Goal: Task Accomplishment & Management: Manage account settings

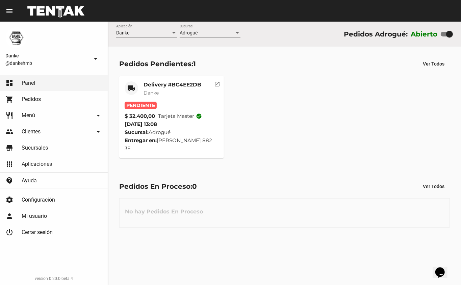
click at [156, 91] on span "Danke" at bounding box center [151, 93] width 15 height 6
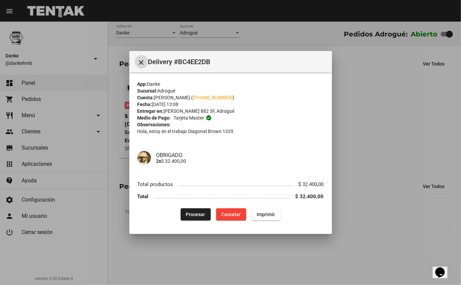
click at [191, 215] on span "Procesar" at bounding box center [195, 214] width 19 height 5
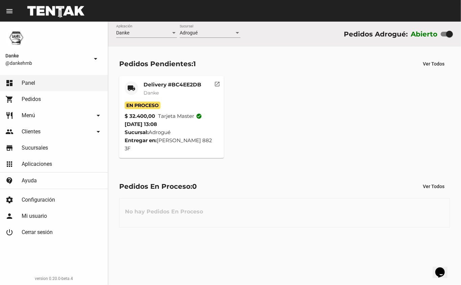
click at [158, 81] on mat-card-title "Delivery #BC4EE2DB" at bounding box center [173, 84] width 58 height 7
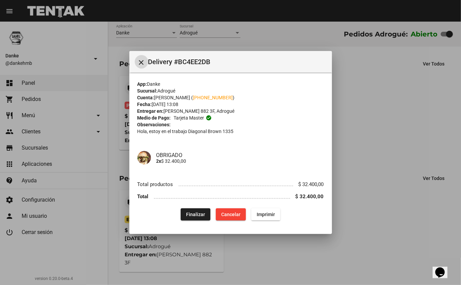
click at [375, 216] on div at bounding box center [230, 142] width 461 height 285
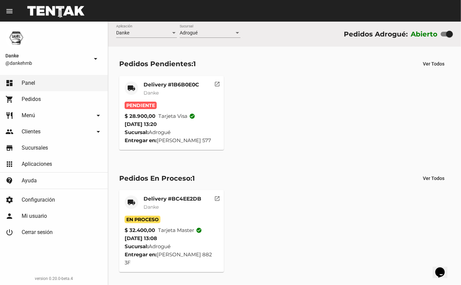
click at [150, 84] on mat-card-title "Delivery #1B6B0E0C" at bounding box center [171, 84] width 55 height 7
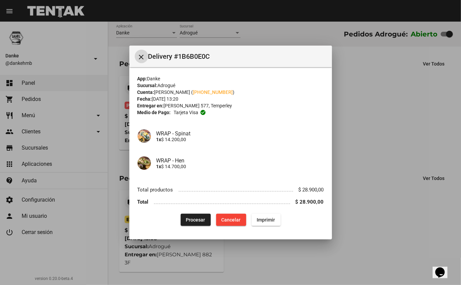
click at [192, 218] on span "Procesar" at bounding box center [195, 219] width 19 height 5
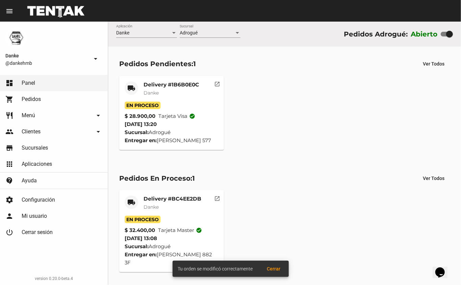
click at [153, 83] on mat-card-title "Delivery #1B6B0E0C" at bounding box center [171, 84] width 55 height 7
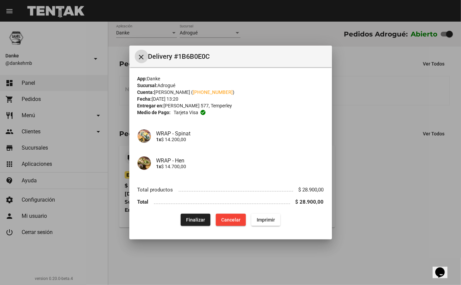
click at [421, 244] on div at bounding box center [230, 142] width 461 height 285
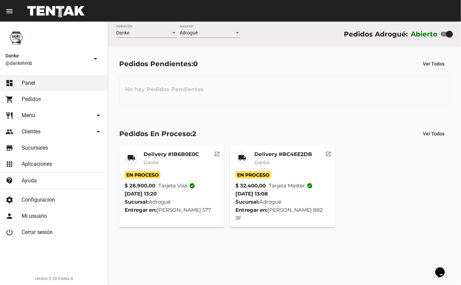
click at [268, 156] on mat-card-title "Delivery #BC4EE2DB" at bounding box center [283, 154] width 58 height 7
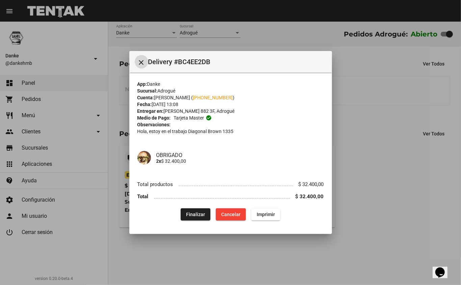
click at [409, 225] on div at bounding box center [230, 142] width 461 height 285
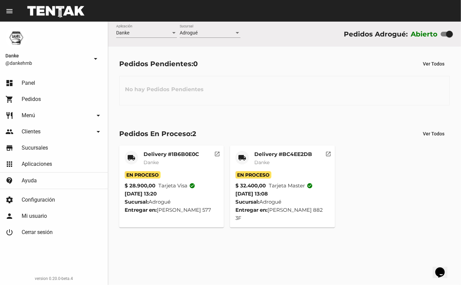
click at [157, 153] on mat-card-title "Delivery #1B6B0E0C" at bounding box center [171, 154] width 55 height 7
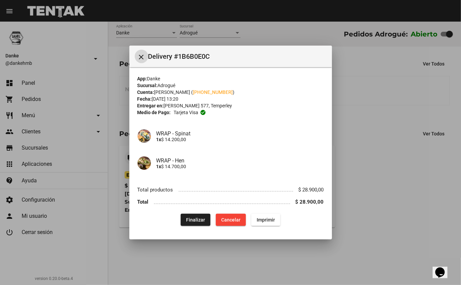
click at [197, 220] on span "Finalizar" at bounding box center [195, 219] width 19 height 5
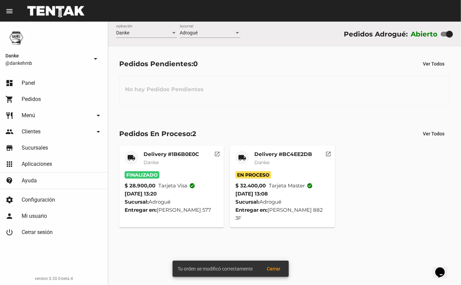
click at [259, 162] on span "Danke" at bounding box center [261, 163] width 15 height 6
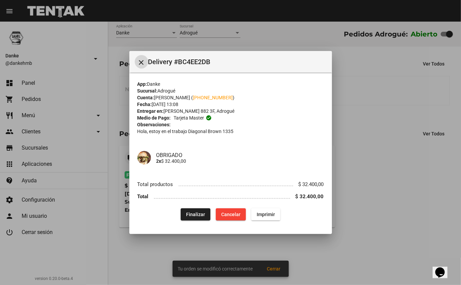
click at [194, 215] on span "Finalizar" at bounding box center [195, 214] width 19 height 5
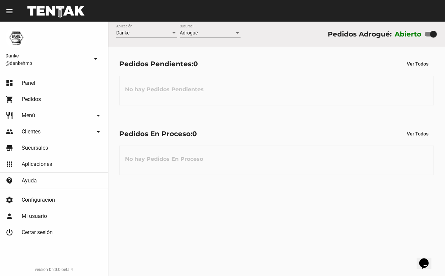
click at [350, 110] on div "Pedidos Pendientes: 0 Ver Todos No hay Pedidos Pendientes" at bounding box center [276, 82] width 337 height 70
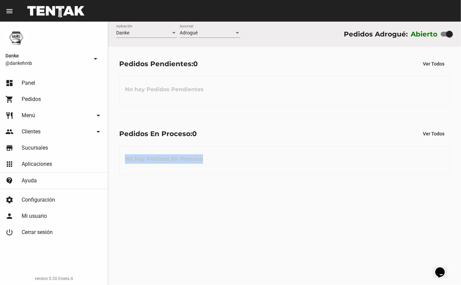
drag, startPoint x: 0, startPoint y: 0, endPoint x: 461, endPoint y: 222, distance: 511.6
click at [461, 222] on div "Danke Aplicación Adrogué Sucursal Pedidos Adrogué: Abierto Pedidos Pendientes: …" at bounding box center [284, 154] width 353 height 264
click at [346, 249] on div "Danke Aplicación Adrogué Sucursal Pedidos Adrogué: Abierto Pedidos Pendientes: …" at bounding box center [284, 154] width 353 height 264
click at [32, 99] on span "Pedidos" at bounding box center [31, 99] width 19 height 7
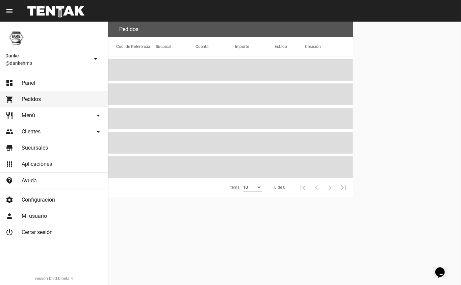
click at [29, 116] on span "Menú" at bounding box center [29, 115] width 14 height 7
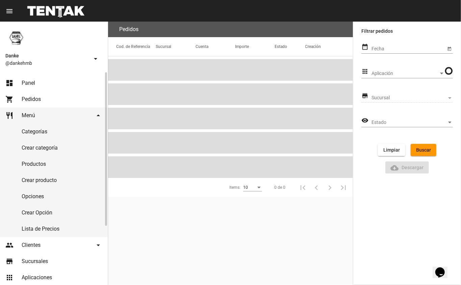
click at [30, 166] on link "Productos" at bounding box center [54, 164] width 108 height 16
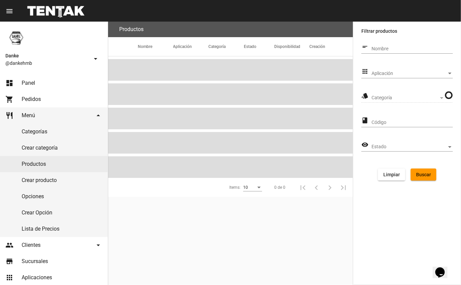
click at [380, 72] on span "Aplicación" at bounding box center [409, 73] width 75 height 5
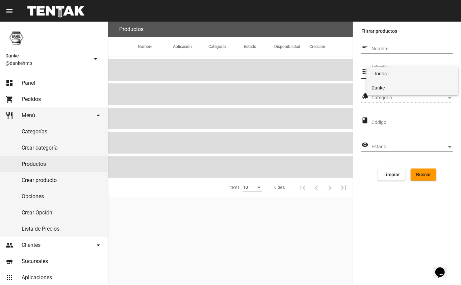
click at [379, 91] on span "Danke" at bounding box center [412, 88] width 81 height 14
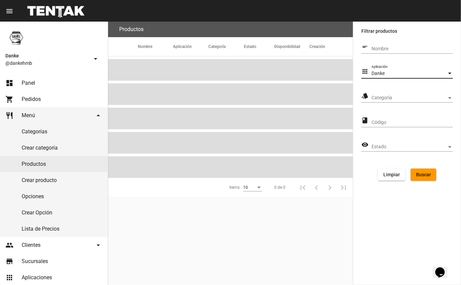
click at [377, 96] on span "Categoría" at bounding box center [409, 97] width 75 height 5
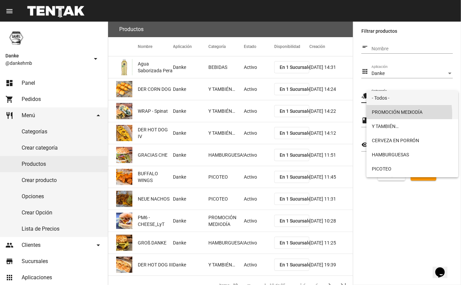
click at [379, 114] on span "PROMOCIÓN MEDIODÍA" at bounding box center [412, 112] width 81 height 14
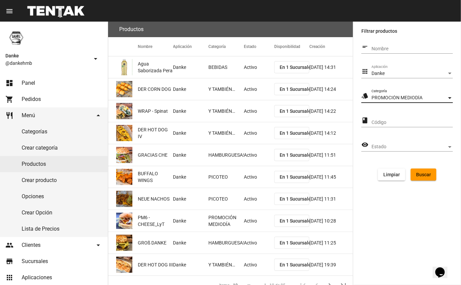
click at [422, 173] on span "Buscar" at bounding box center [423, 174] width 15 height 5
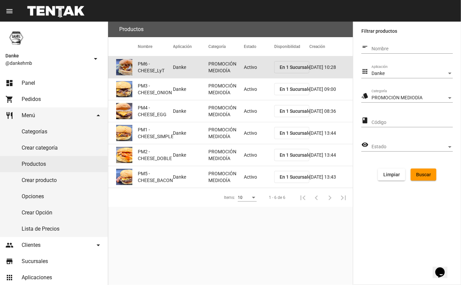
click at [256, 72] on mat-cell "Activo" at bounding box center [259, 67] width 30 height 22
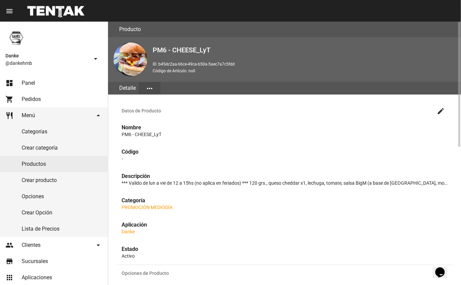
click at [441, 110] on mat-icon "create" at bounding box center [441, 111] width 8 height 8
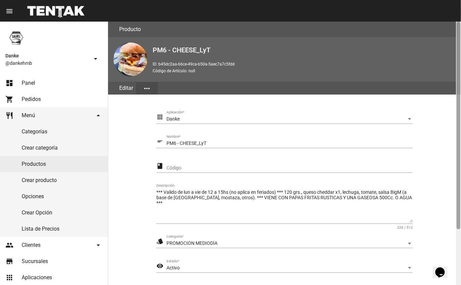
click at [459, 254] on div at bounding box center [458, 154] width 5 height 264
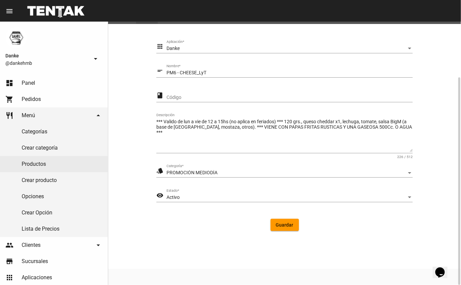
click at [258, 198] on div "Activo" at bounding box center [287, 197] width 240 height 5
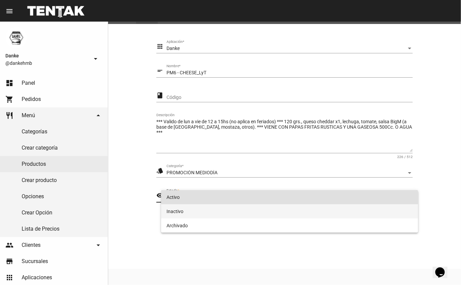
click at [246, 207] on span "Inactivo" at bounding box center [290, 211] width 247 height 14
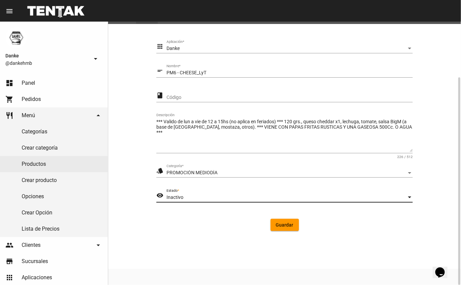
click at [286, 224] on span "Guardar" at bounding box center [285, 224] width 18 height 5
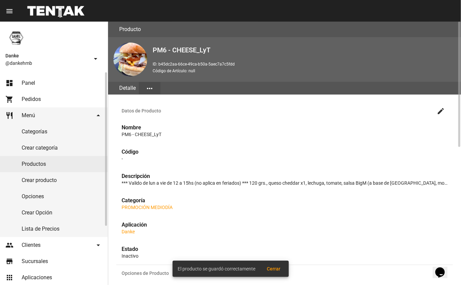
click at [39, 166] on link "Productos" at bounding box center [54, 164] width 108 height 16
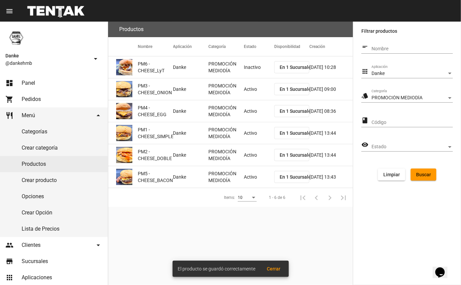
click at [249, 94] on mat-cell "Activo" at bounding box center [259, 89] width 30 height 22
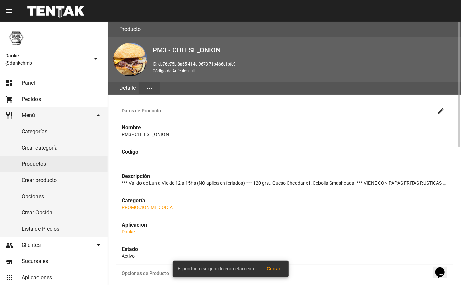
click at [443, 113] on mat-icon "create" at bounding box center [441, 111] width 8 height 8
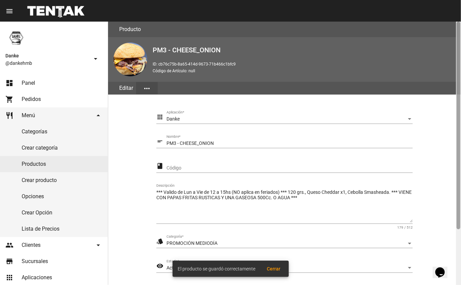
click at [456, 244] on div at bounding box center [458, 154] width 5 height 264
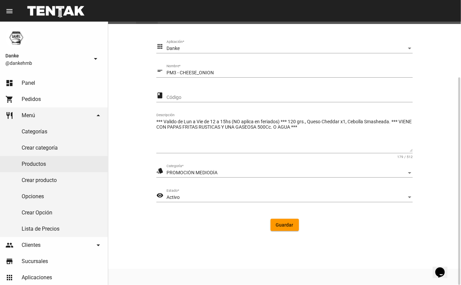
click at [176, 195] on span "Activo" at bounding box center [173, 197] width 13 height 5
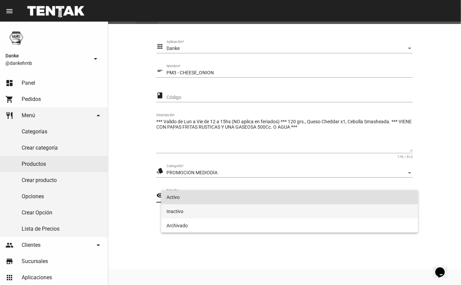
click at [177, 212] on span "Inactivo" at bounding box center [290, 211] width 247 height 14
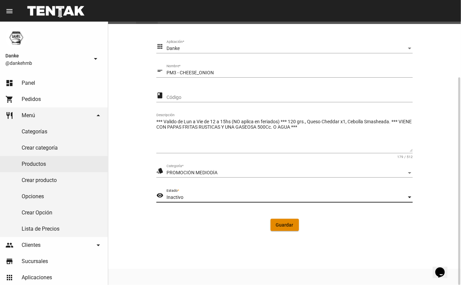
click at [289, 228] on button "Guardar" at bounding box center [285, 225] width 28 height 12
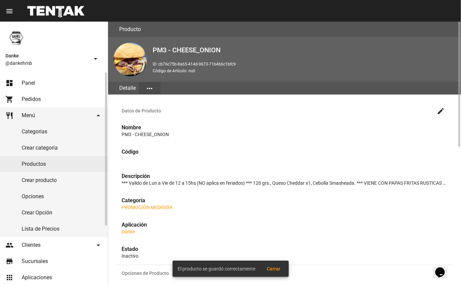
click at [36, 166] on link "Productos" at bounding box center [54, 164] width 108 height 16
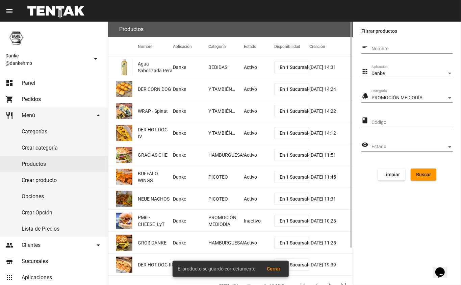
click at [426, 172] on span "Buscar" at bounding box center [423, 174] width 15 height 5
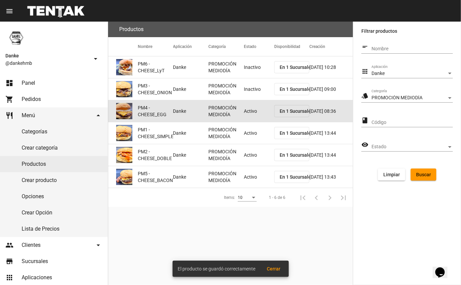
click at [248, 111] on mat-cell "Activo" at bounding box center [259, 111] width 30 height 22
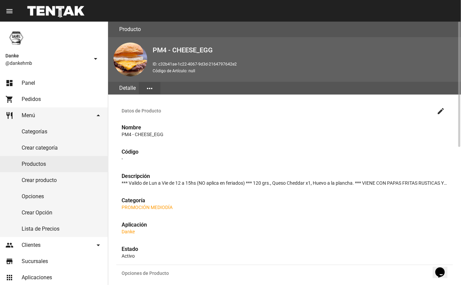
click at [438, 112] on mat-icon "create" at bounding box center [441, 111] width 8 height 8
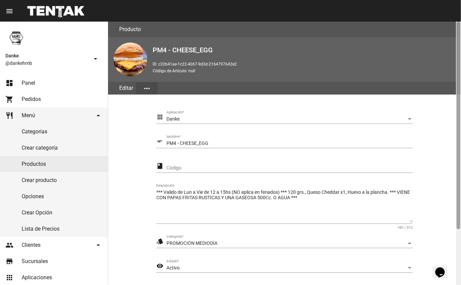
click at [459, 259] on div at bounding box center [458, 154] width 5 height 264
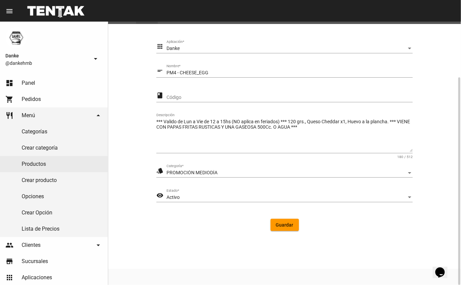
click at [185, 197] on div "Activo" at bounding box center [287, 197] width 240 height 5
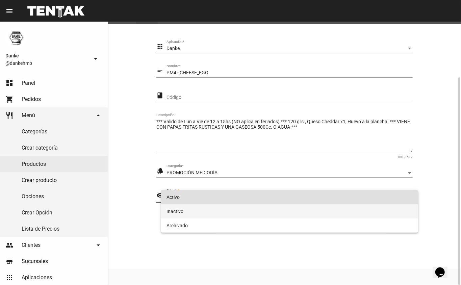
click at [172, 214] on span "Inactivo" at bounding box center [290, 211] width 247 height 14
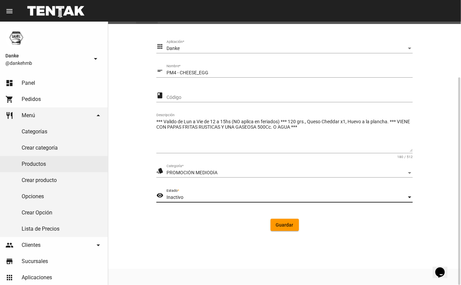
click at [283, 228] on button "Guardar" at bounding box center [285, 225] width 28 height 12
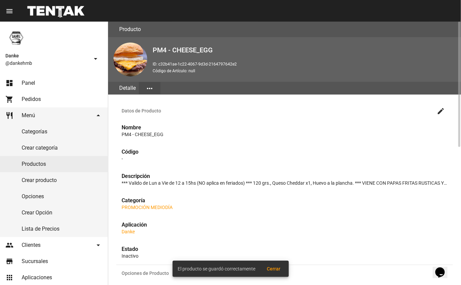
click at [40, 166] on link "Productos" at bounding box center [54, 164] width 108 height 16
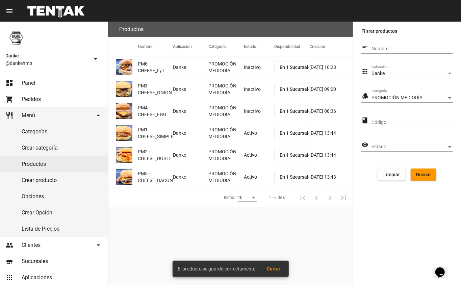
click at [253, 134] on mat-cell "Activo" at bounding box center [259, 133] width 30 height 22
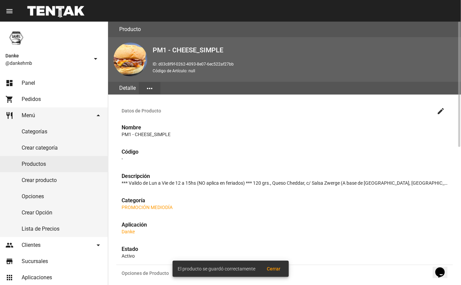
click at [441, 113] on mat-icon "create" at bounding box center [441, 111] width 8 height 8
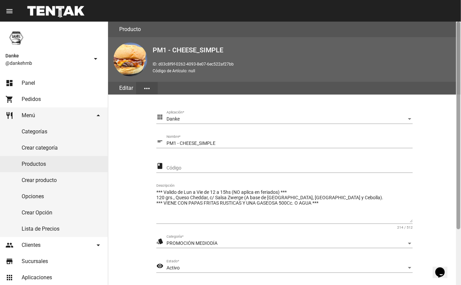
click at [457, 237] on div at bounding box center [458, 154] width 5 height 264
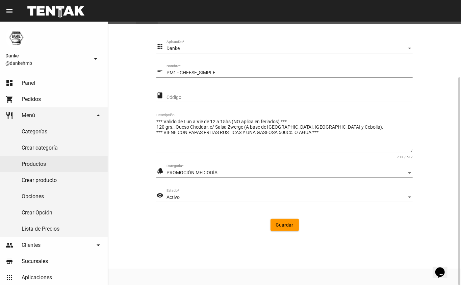
click at [191, 198] on div "Activo" at bounding box center [287, 197] width 240 height 5
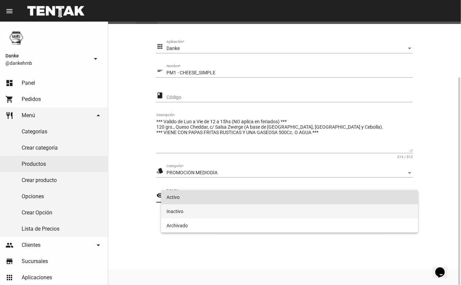
click at [173, 211] on span "Inactivo" at bounding box center [290, 211] width 247 height 14
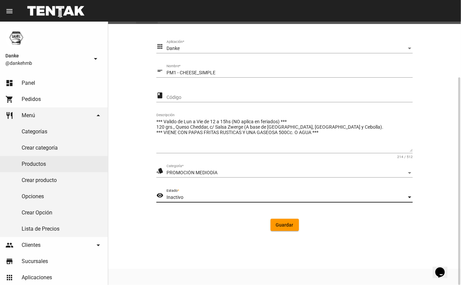
click at [293, 225] on span "Guardar" at bounding box center [285, 224] width 18 height 5
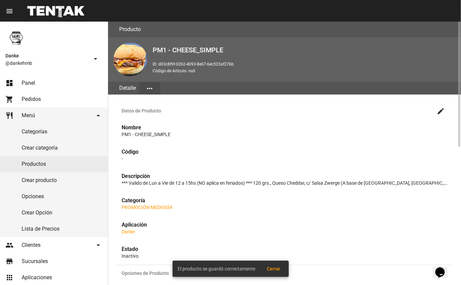
click at [29, 163] on link "Productos" at bounding box center [54, 164] width 108 height 16
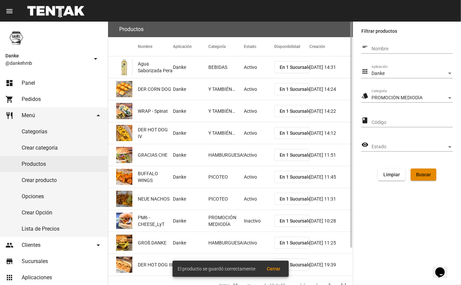
click at [429, 177] on button "Buscar" at bounding box center [424, 175] width 26 height 12
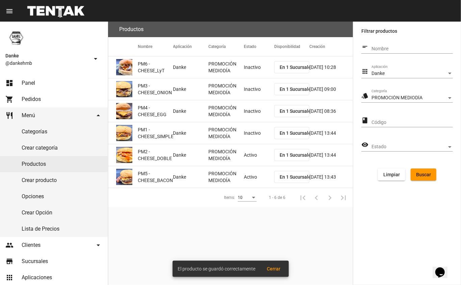
click at [245, 164] on mat-cell "Activo" at bounding box center [259, 155] width 30 height 22
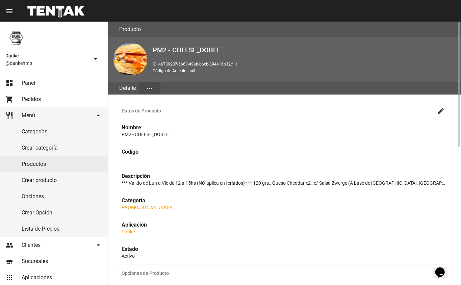
click at [438, 114] on mat-icon "create" at bounding box center [441, 111] width 8 height 8
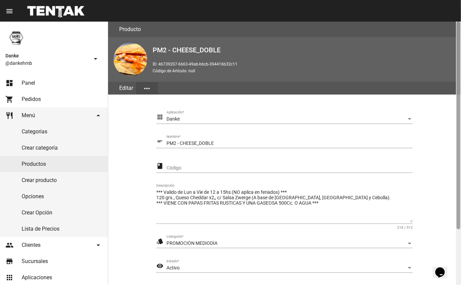
click at [458, 246] on div at bounding box center [458, 154] width 5 height 264
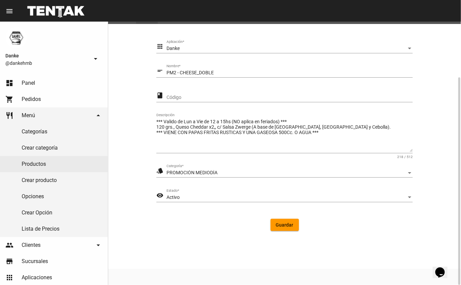
click at [255, 198] on div "Activo" at bounding box center [287, 197] width 240 height 5
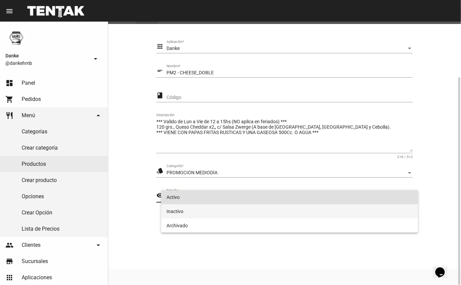
click at [253, 215] on span "Inactivo" at bounding box center [290, 211] width 247 height 14
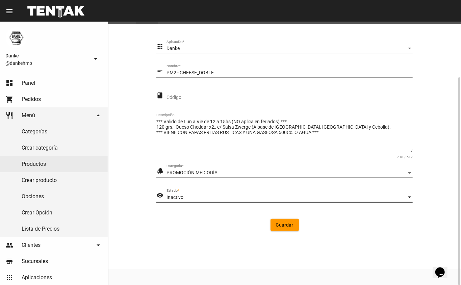
click at [295, 225] on button "Guardar" at bounding box center [285, 225] width 28 height 12
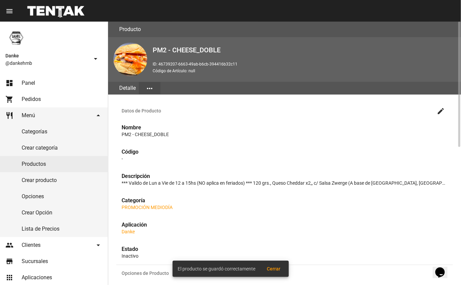
click at [50, 164] on link "Productos" at bounding box center [54, 164] width 108 height 16
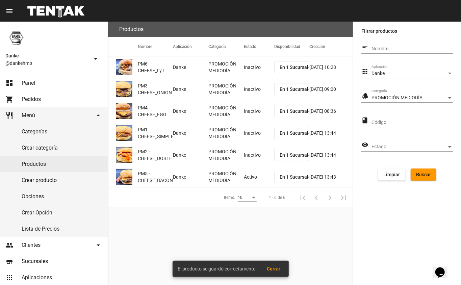
click at [254, 181] on mat-cell "Activo" at bounding box center [259, 177] width 30 height 22
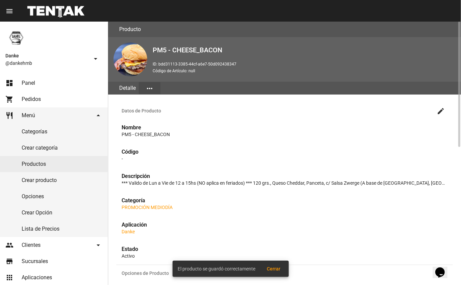
click at [441, 110] on mat-icon "create" at bounding box center [441, 111] width 8 height 8
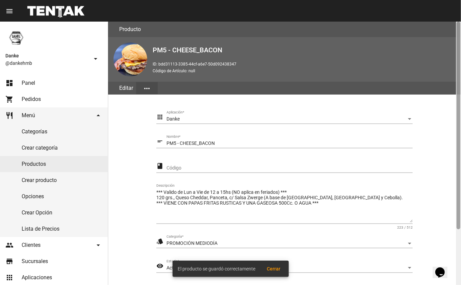
click at [456, 250] on div at bounding box center [458, 154] width 5 height 264
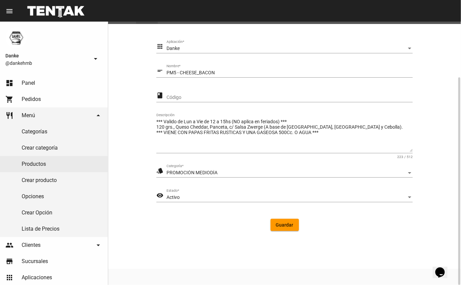
click at [266, 195] on div "Activo" at bounding box center [287, 197] width 240 height 5
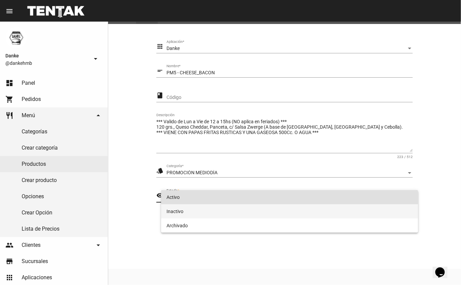
click at [234, 214] on span "Inactivo" at bounding box center [290, 211] width 247 height 14
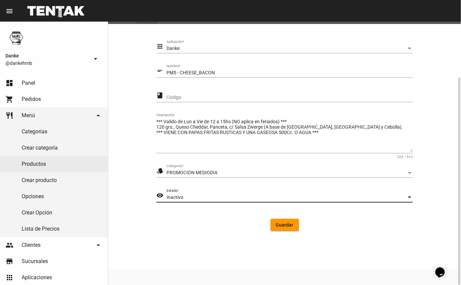
click at [284, 220] on button "Guardar" at bounding box center [285, 225] width 28 height 12
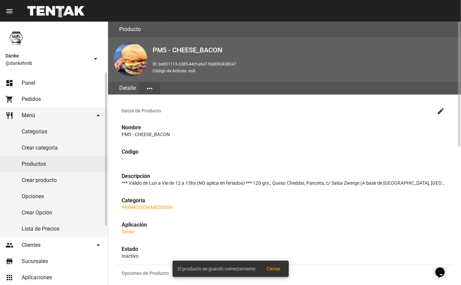
click at [26, 83] on span "Panel" at bounding box center [29, 83] width 14 height 7
